Goal: Navigation & Orientation: Find specific page/section

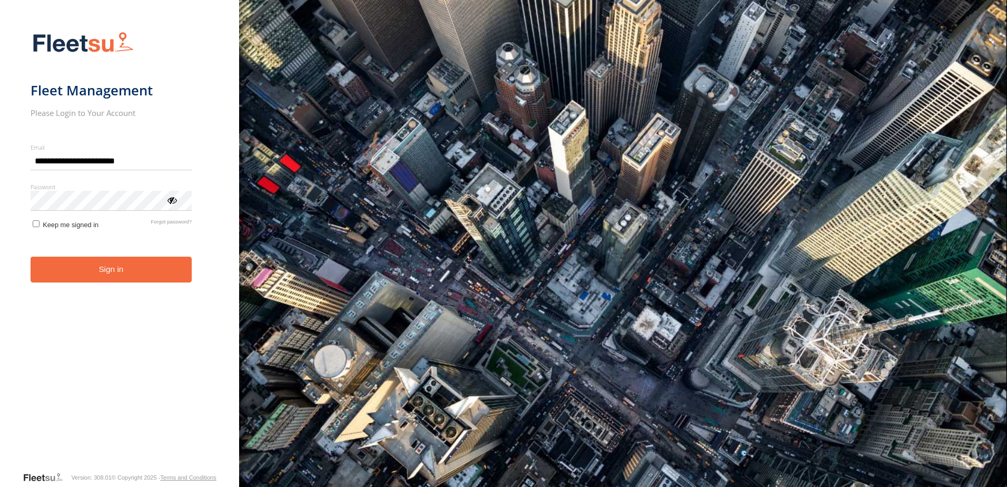
click at [159, 277] on button "Sign in" at bounding box center [112, 270] width 162 height 26
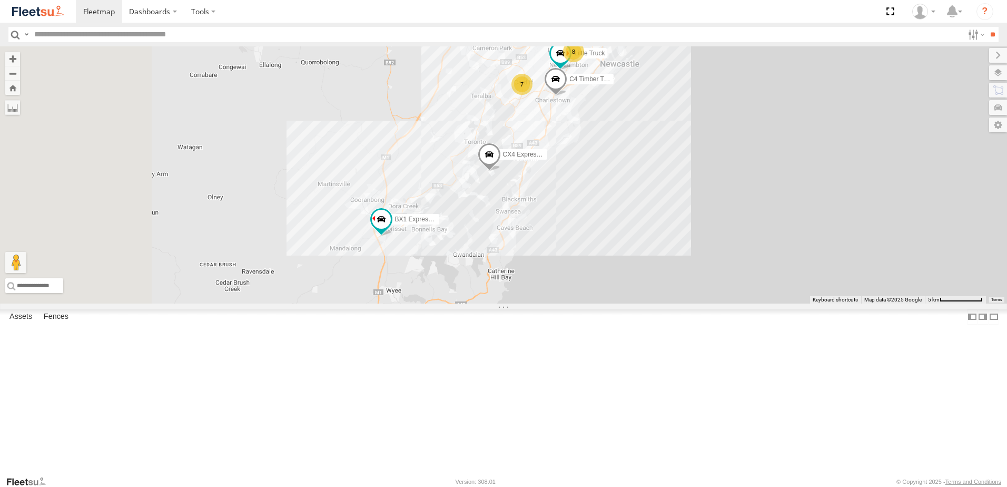
drag, startPoint x: 440, startPoint y: 385, endPoint x: 554, endPoint y: 230, distance: 191.7
click at [554, 230] on div "B4 Timber Truck BX1 Express Ute CX4 Express Ute C4 Timber Truck 8 7 2 6 Little …" at bounding box center [503, 174] width 1007 height 257
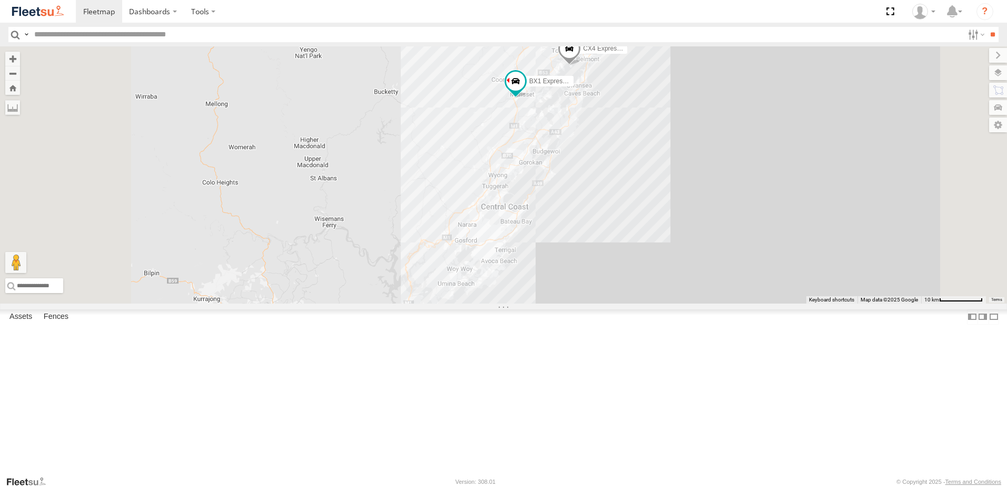
drag, startPoint x: 614, startPoint y: 349, endPoint x: 646, endPoint y: 270, distance: 84.8
click at [644, 271] on div "B4 Timber Truck BX1 Express Ute CX4 Express Ute C4 Timber Truck 9 7 2 6" at bounding box center [503, 174] width 1007 height 257
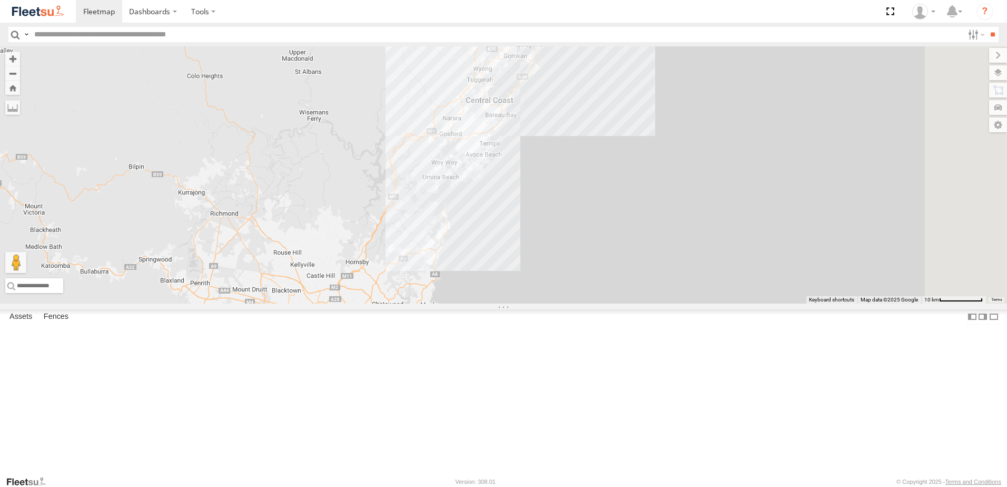
drag, startPoint x: 592, startPoint y: 357, endPoint x: 558, endPoint y: 256, distance: 106.6
click at [558, 256] on div "B4 Timber Truck BX1 Express Ute CX4 Express Ute C4 Timber Truck 9 7 2 6" at bounding box center [503, 174] width 1007 height 257
